Goal: Check status: Check status

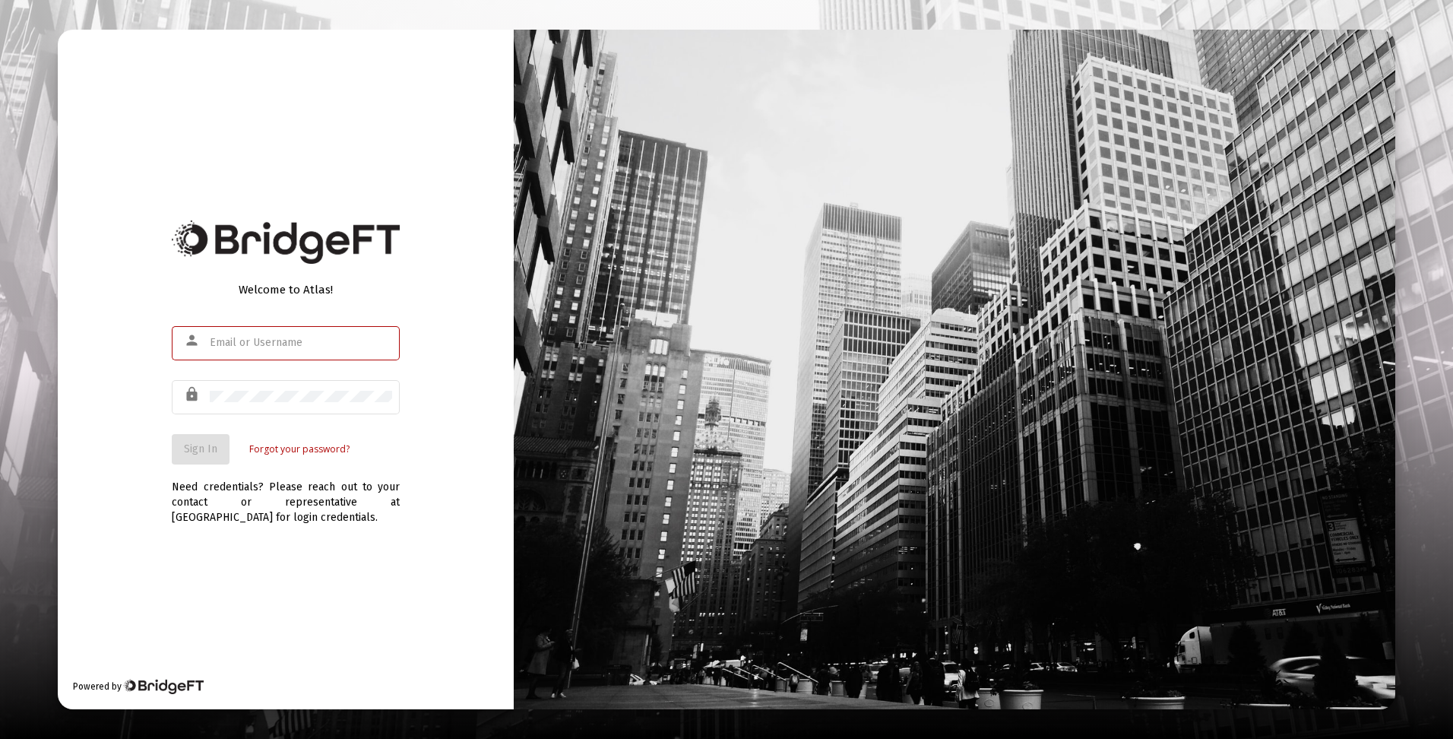
click at [241, 337] on input "text" at bounding box center [301, 343] width 182 height 12
type input "[EMAIL_ADDRESS][DOMAIN_NAME]"
click at [198, 451] on span "Sign In" at bounding box center [200, 448] width 33 height 13
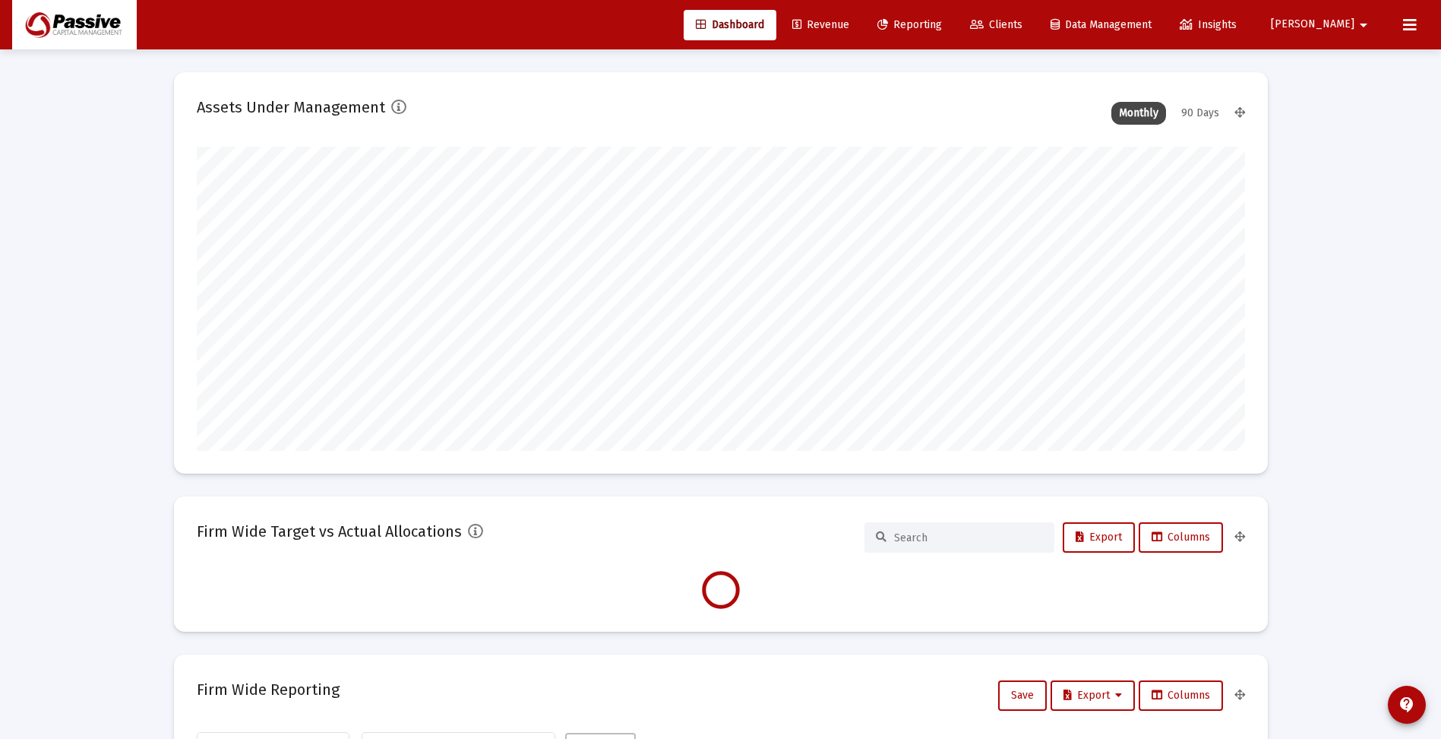
scroll to position [304, 1049]
type input "[DATE]"
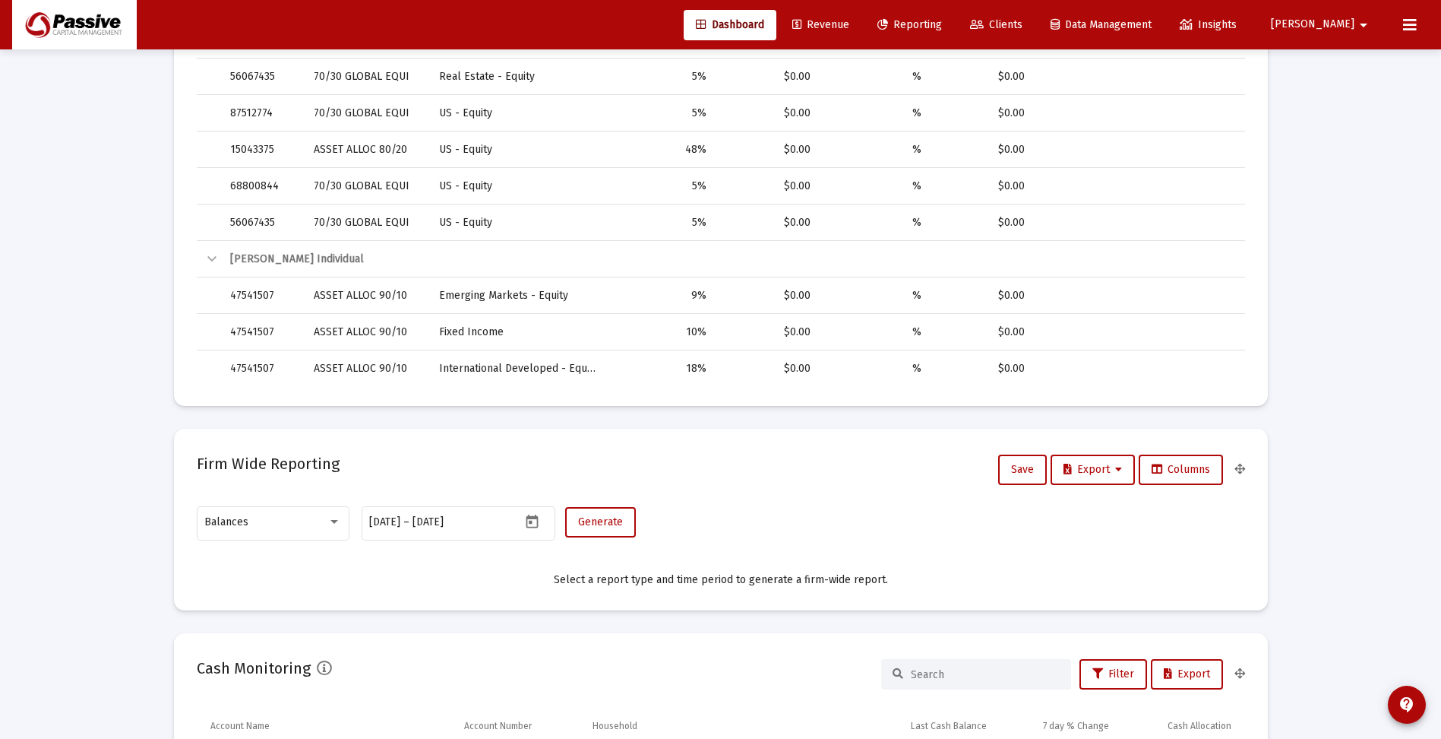
scroll to position [912, 0]
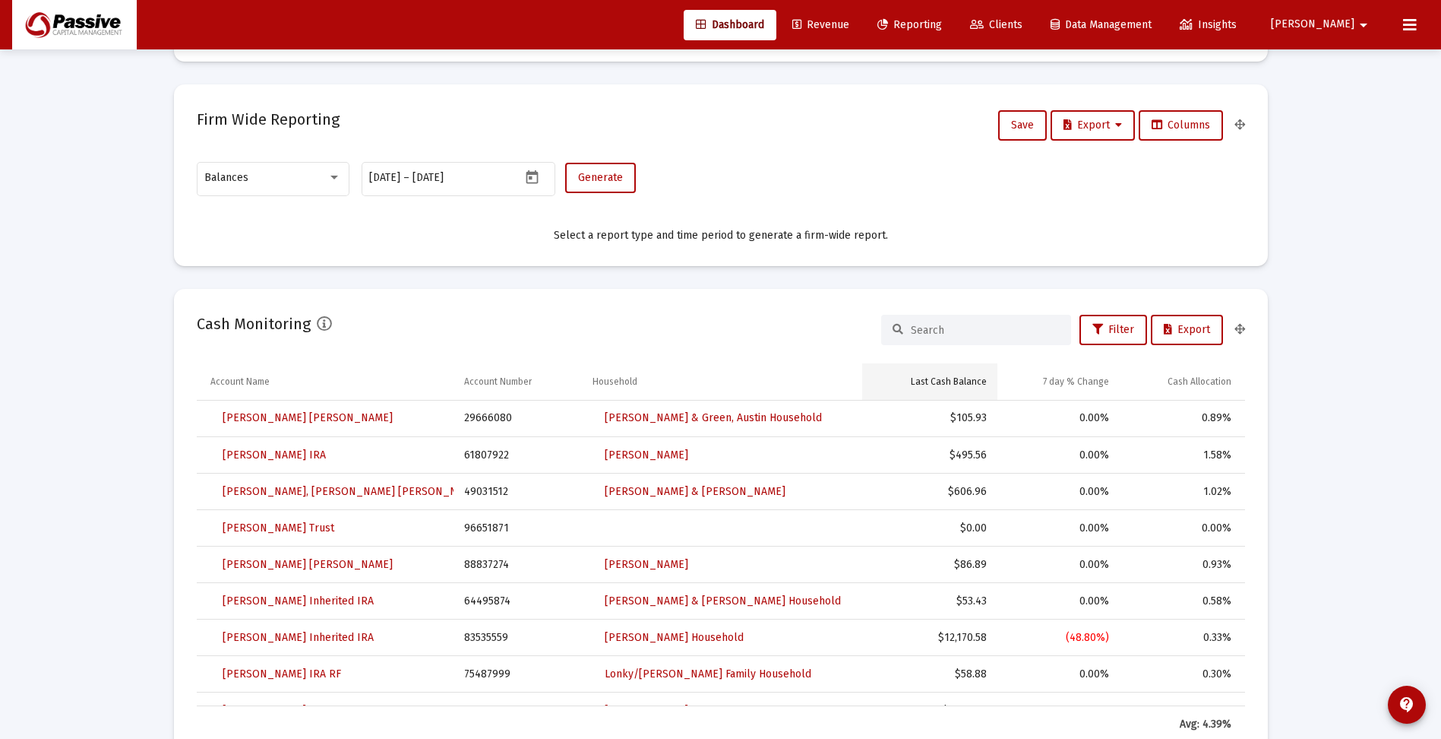
click at [968, 383] on div "Last Cash Balance" at bounding box center [949, 381] width 76 height 12
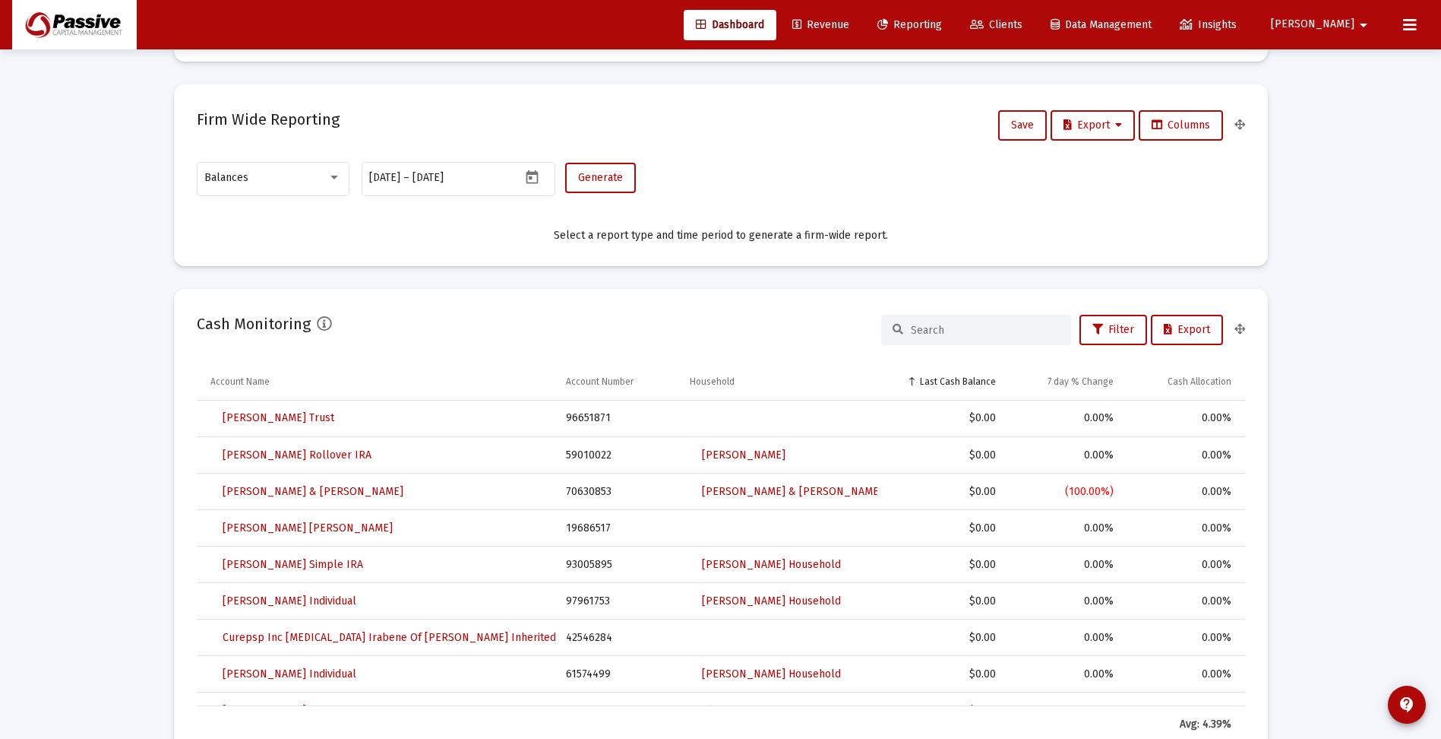
click at [968, 383] on div "Last Cash Balance" at bounding box center [958, 381] width 76 height 12
